Goal: Transaction & Acquisition: Purchase product/service

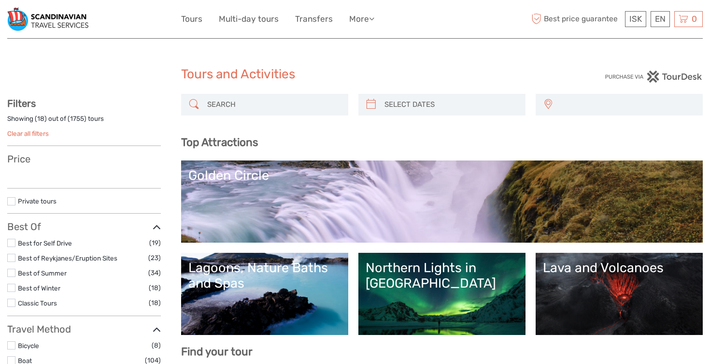
select select
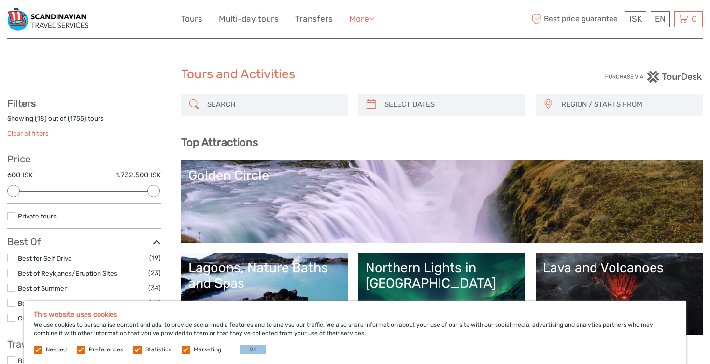
click at [373, 21] on icon at bounding box center [371, 18] width 5 height 8
click at [188, 21] on link "Tours" at bounding box center [191, 19] width 21 height 14
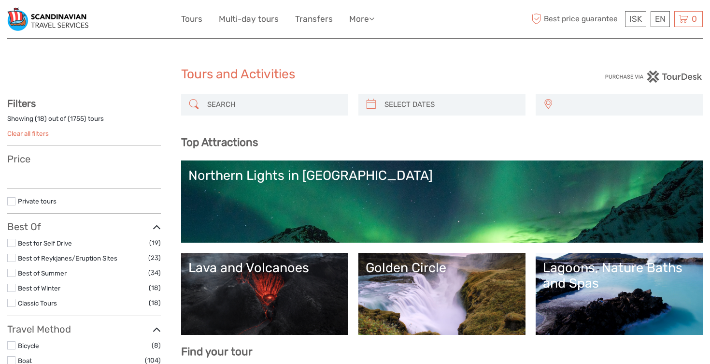
select select
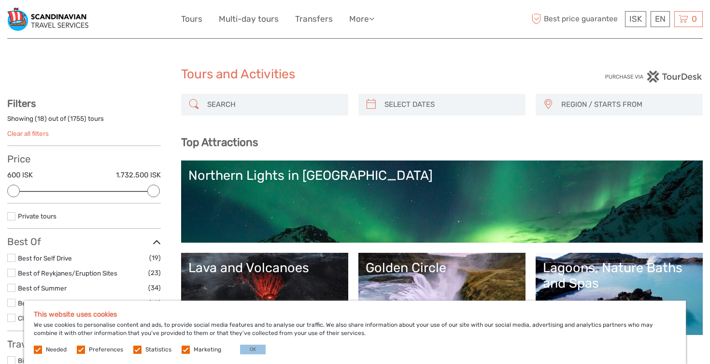
click at [188, 21] on link "Tours" at bounding box center [191, 19] width 21 height 14
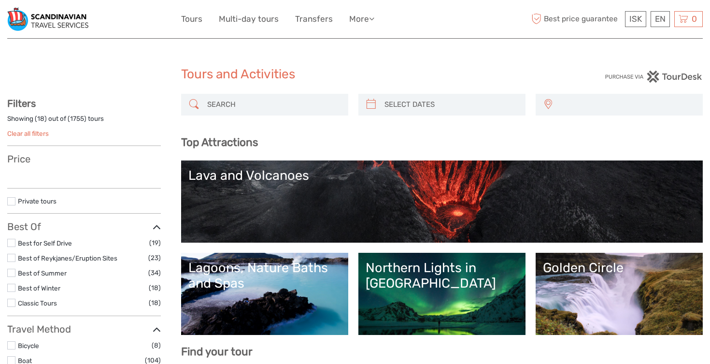
select select
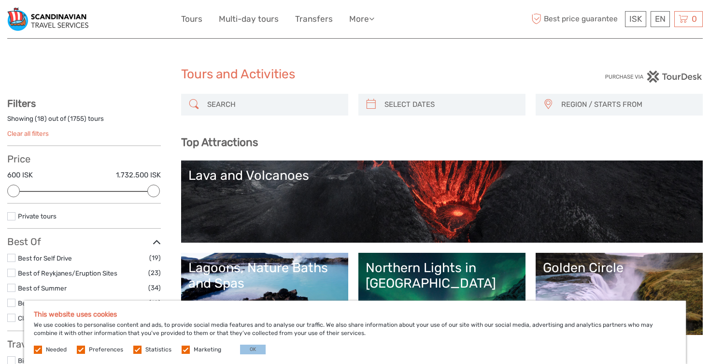
click at [225, 111] on input "search" at bounding box center [273, 104] width 140 height 17
type input "camping card"
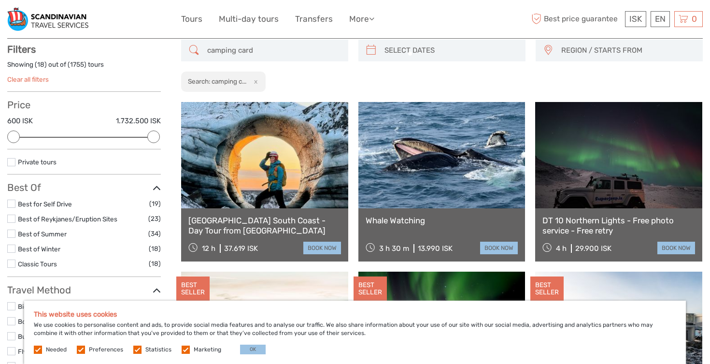
scroll to position [55, 0]
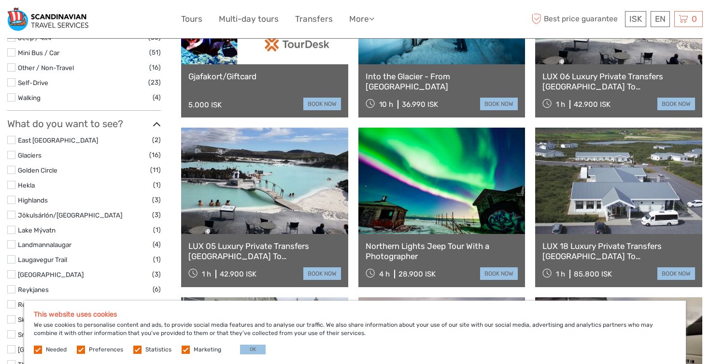
scroll to position [259, 0]
